Goal: Information Seeking & Learning: Find specific fact

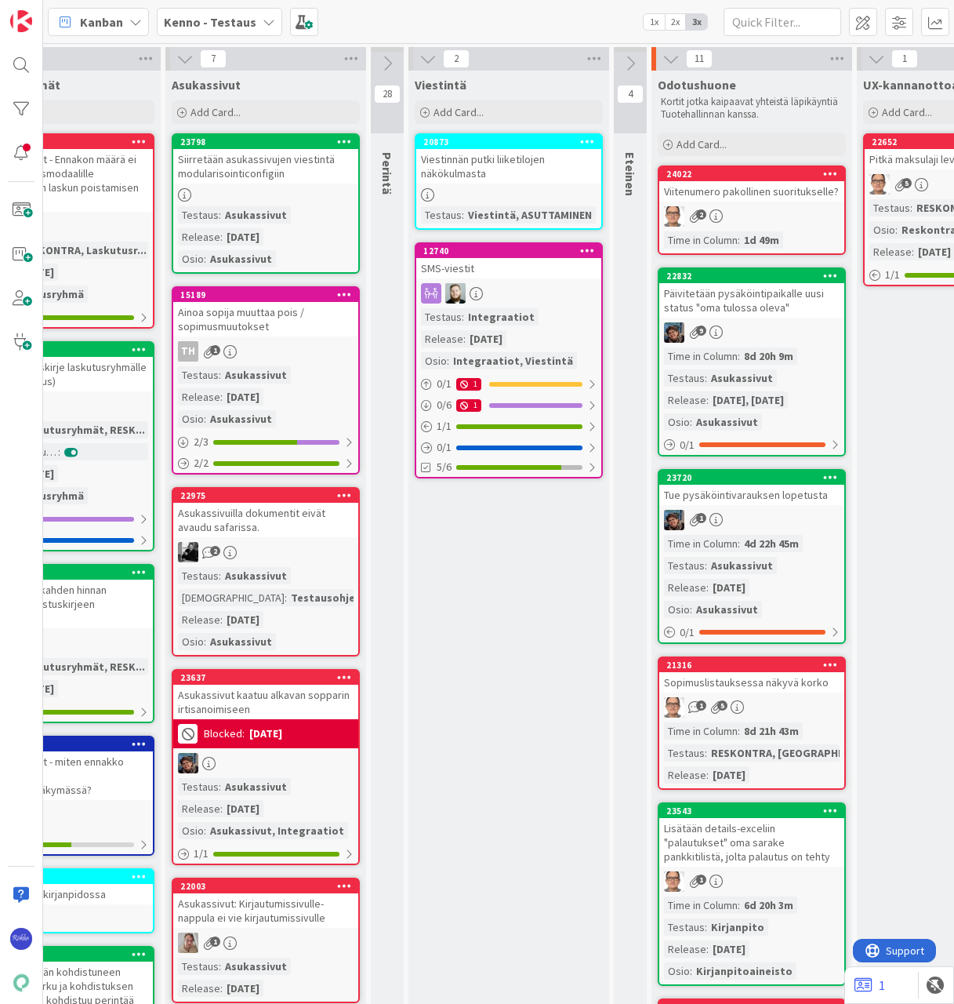
scroll to position [0, 641]
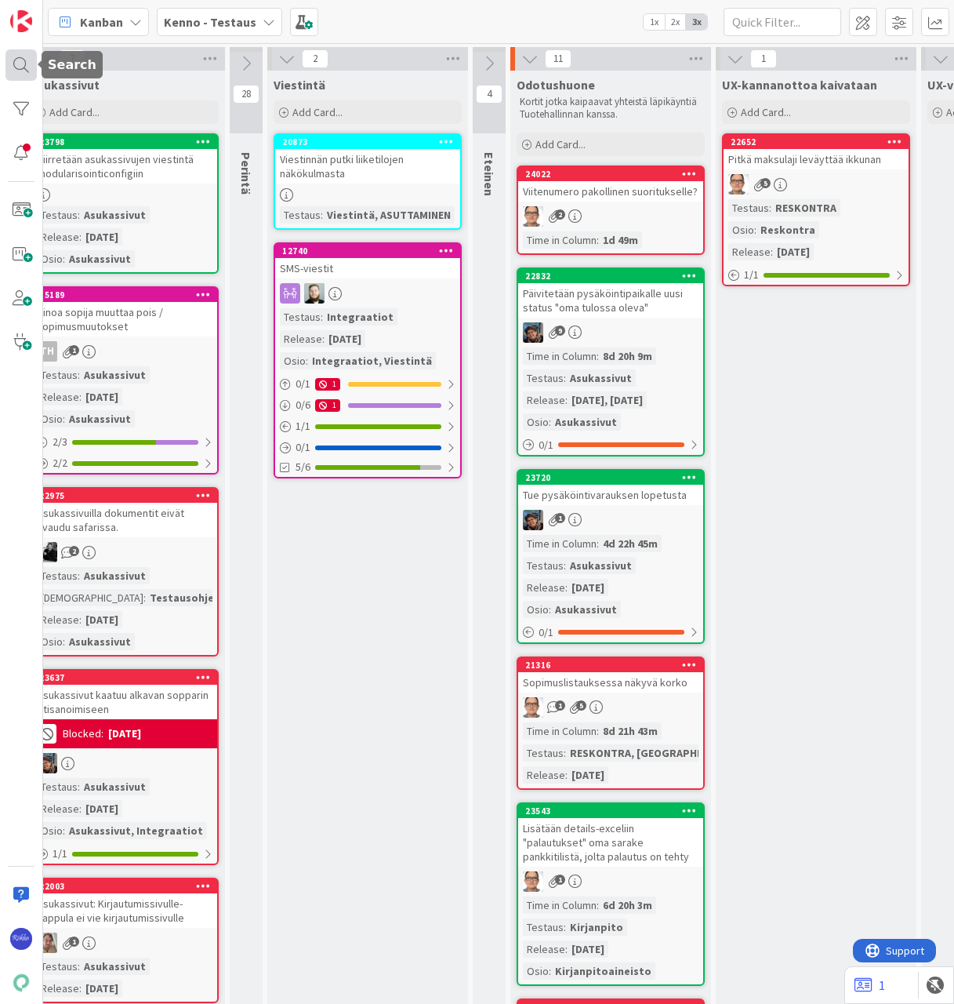
click at [20, 67] on div at bounding box center [20, 64] width 31 height 31
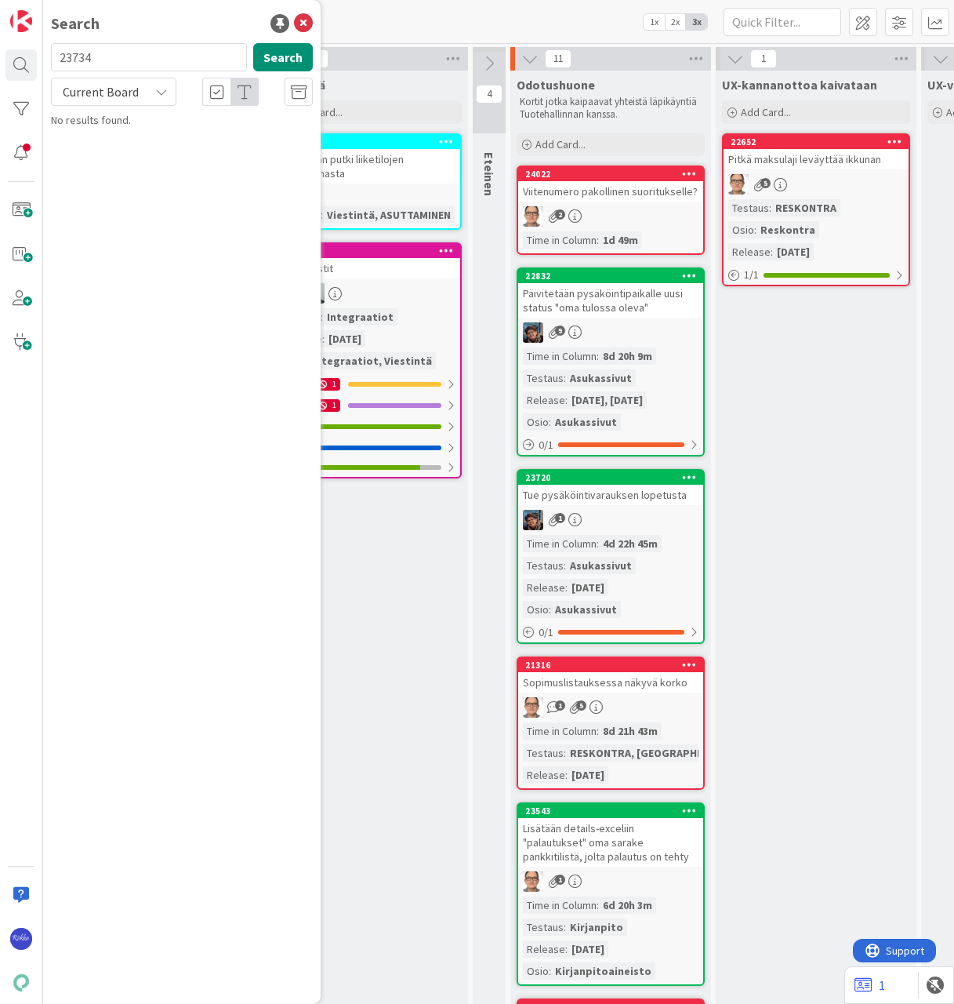
type input "23734"
click at [146, 92] on div "Current Board" at bounding box center [113, 92] width 125 height 28
click at [137, 152] on span "All Boards" at bounding box center [141, 157] width 163 height 24
click at [228, 132] on span "PSOAS tuotanto avainten lukumäärät ei näy kaikilla ([GEOGRAPHIC_DATA])" at bounding box center [193, 146] width 240 height 31
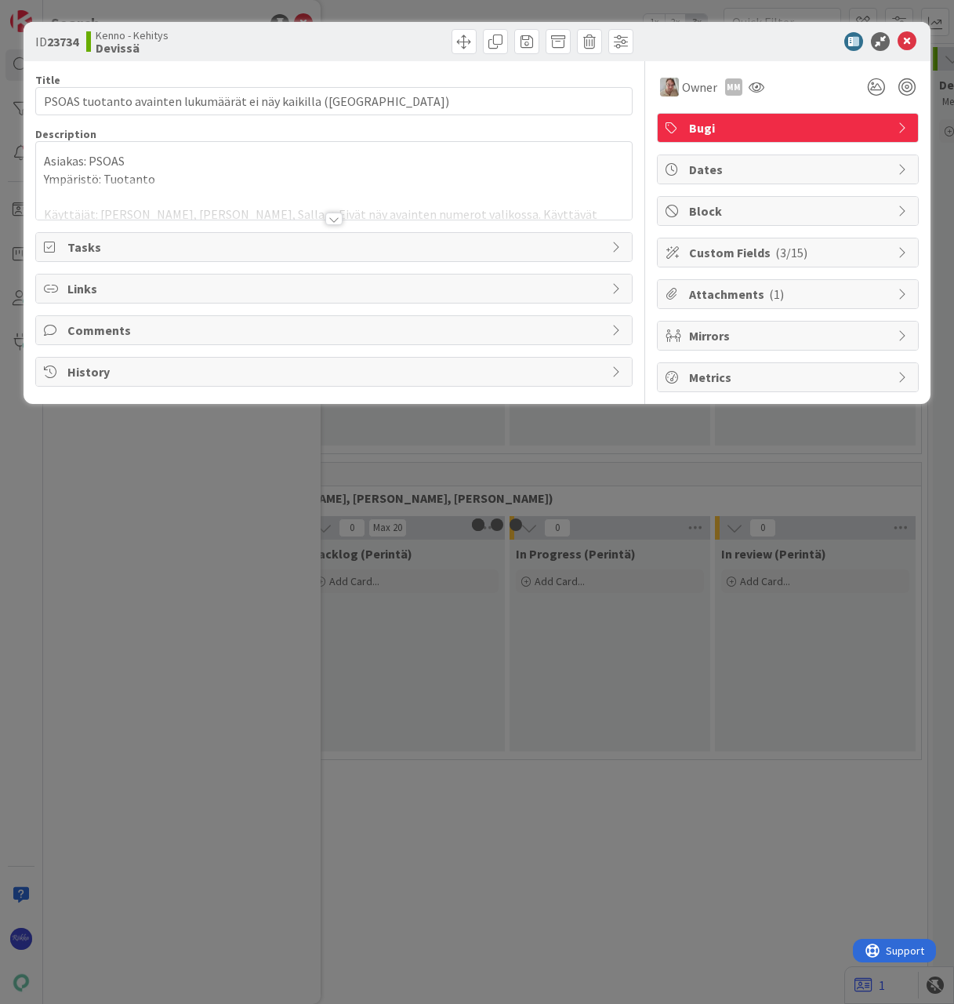
click at [336, 220] on div at bounding box center [333, 219] width 17 height 13
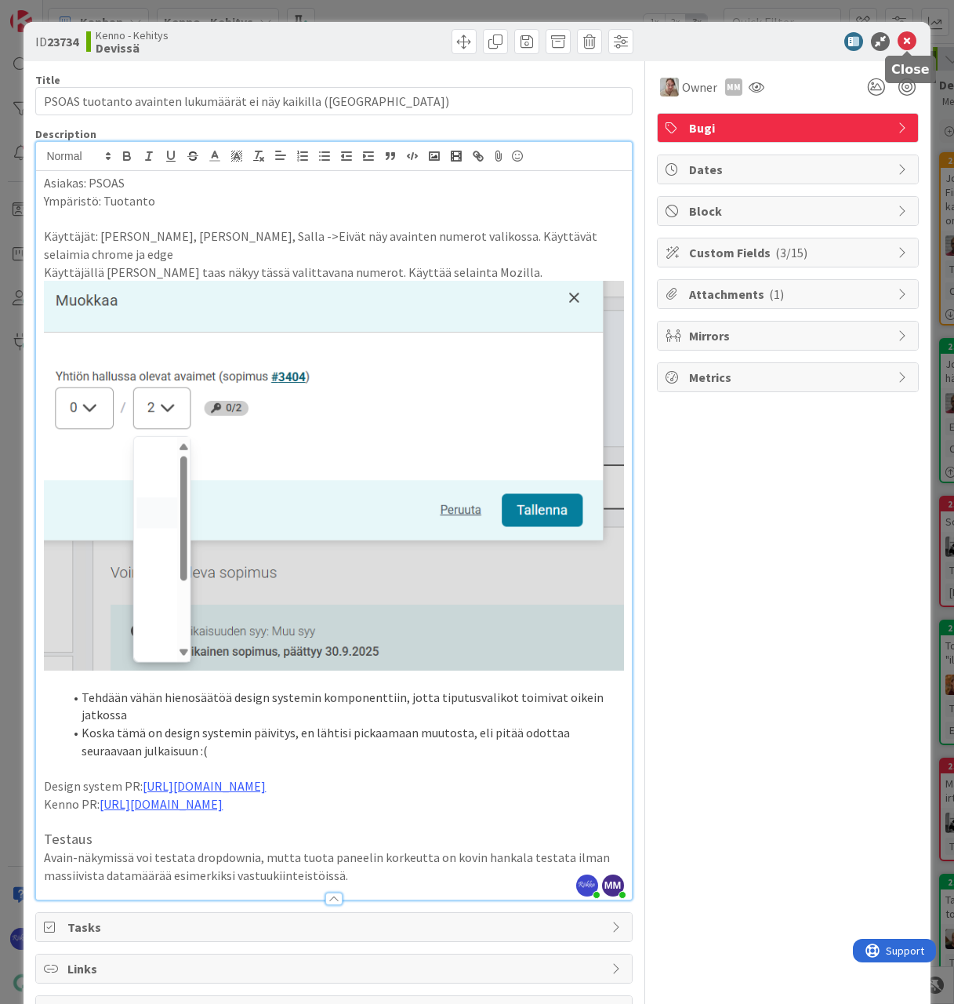
click at [903, 42] on icon at bounding box center [907, 41] width 19 height 19
